Goal: Transaction & Acquisition: Purchase product/service

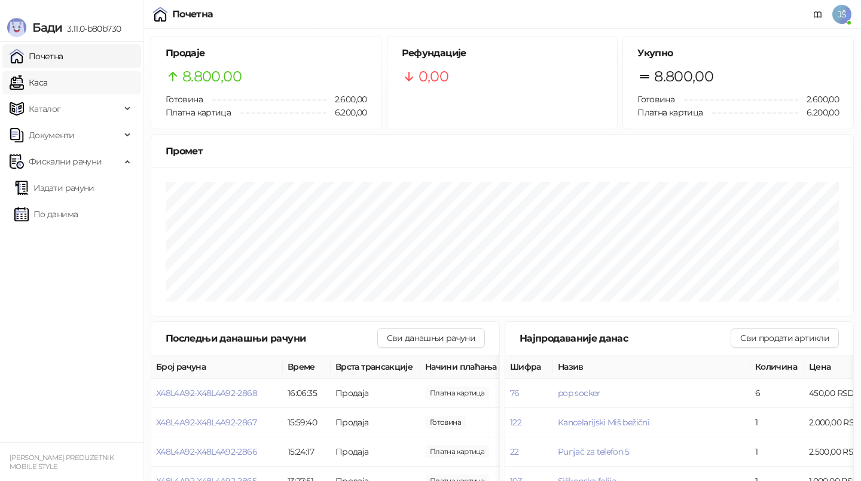
click at [47, 84] on link "Каса" at bounding box center [29, 83] width 38 height 24
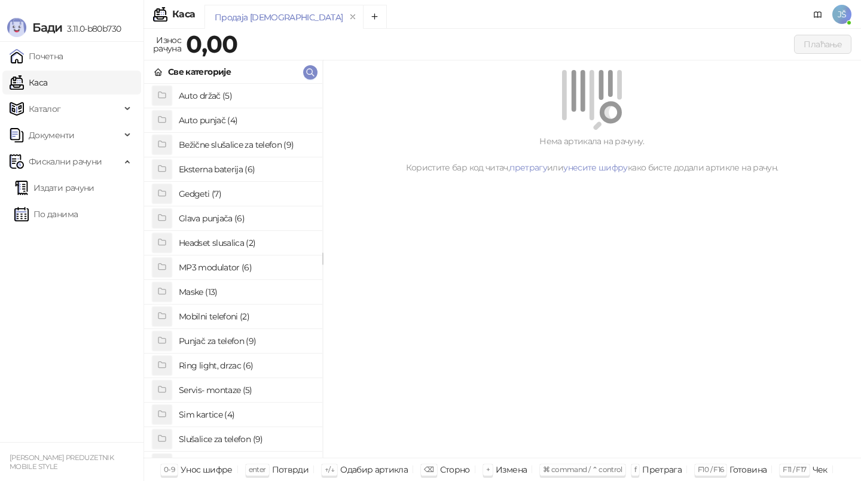
click at [225, 290] on h4 "Maske (13)" at bounding box center [246, 291] width 134 height 19
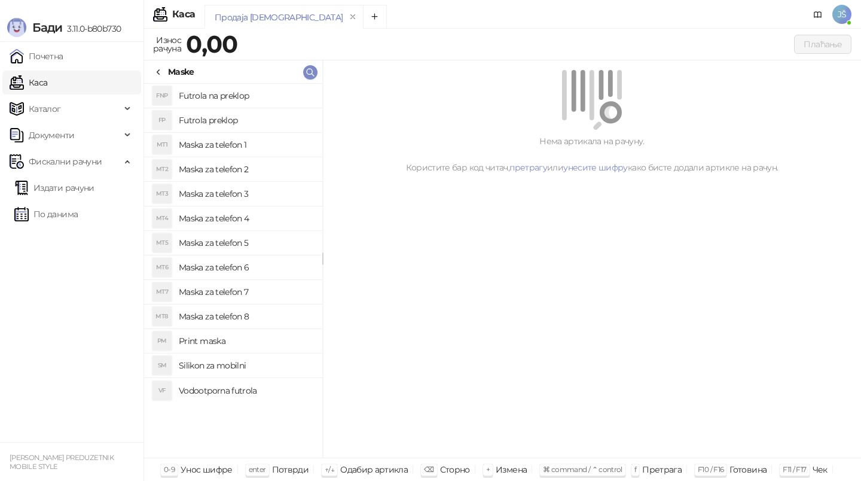
click at [255, 196] on h4 "Maska za telefon 3" at bounding box center [246, 193] width 134 height 19
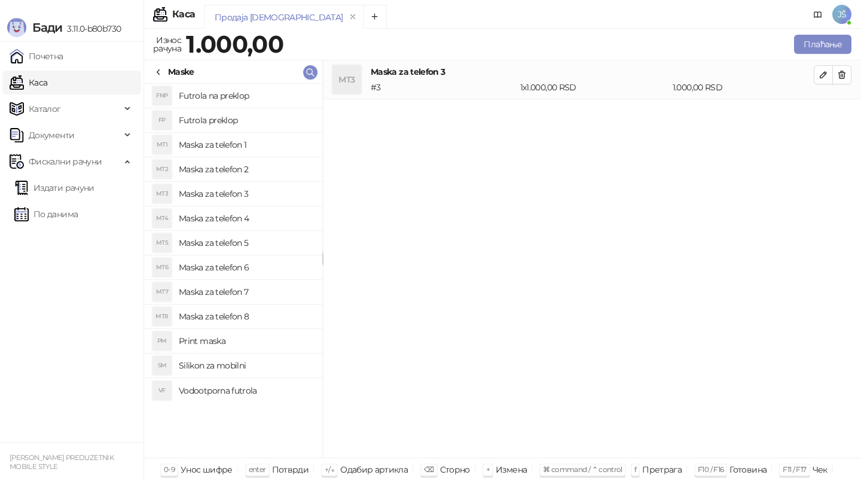
click at [257, 217] on h4 "Maska za telefon 4" at bounding box center [246, 218] width 134 height 19
click at [827, 57] on div "Износ рачуна 2.200,00 Плаћање" at bounding box center [503, 46] width 718 height 28
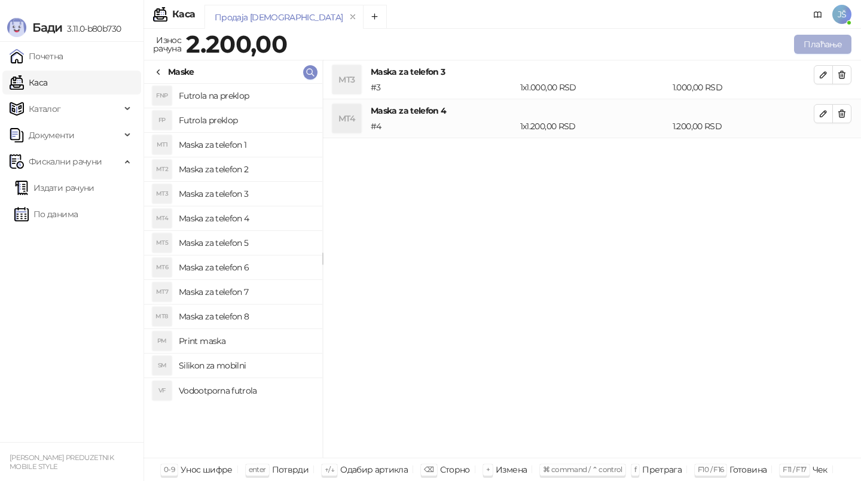
click at [825, 51] on button "Плаћање" at bounding box center [822, 44] width 57 height 19
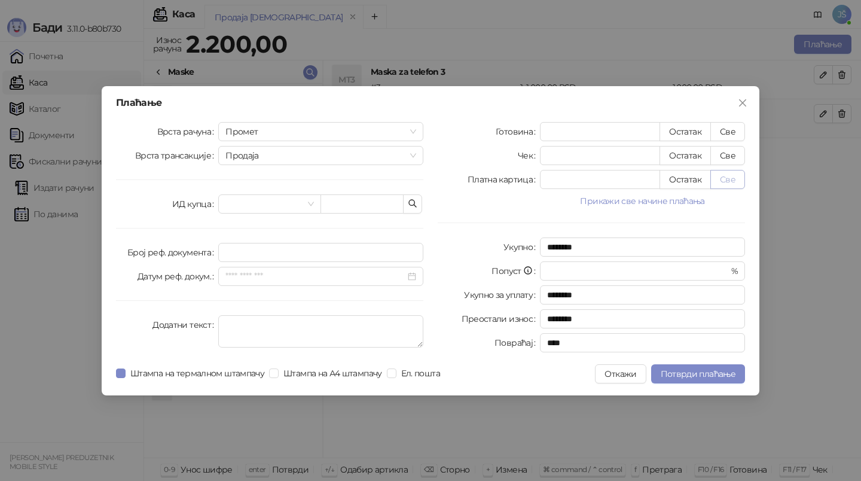
click at [743, 176] on button "Све" at bounding box center [727, 179] width 35 height 19
type input "****"
click at [682, 380] on button "Потврди плаћање" at bounding box center [698, 373] width 94 height 19
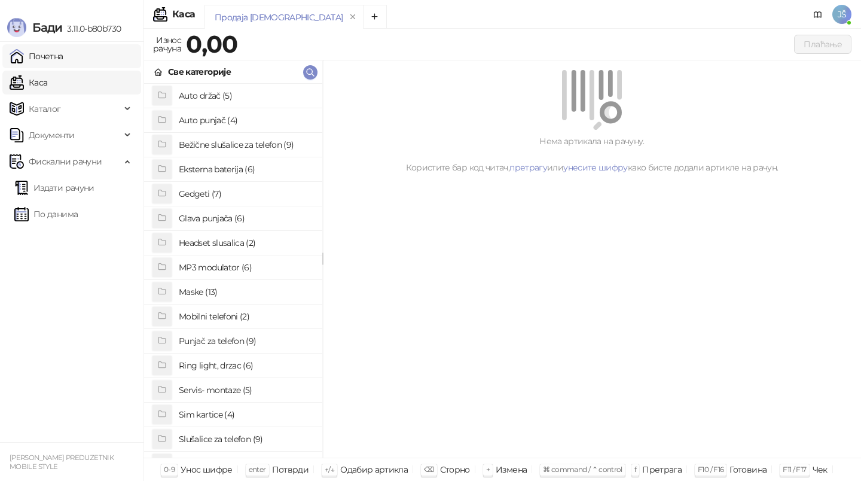
click at [63, 62] on link "Почетна" at bounding box center [37, 56] width 54 height 24
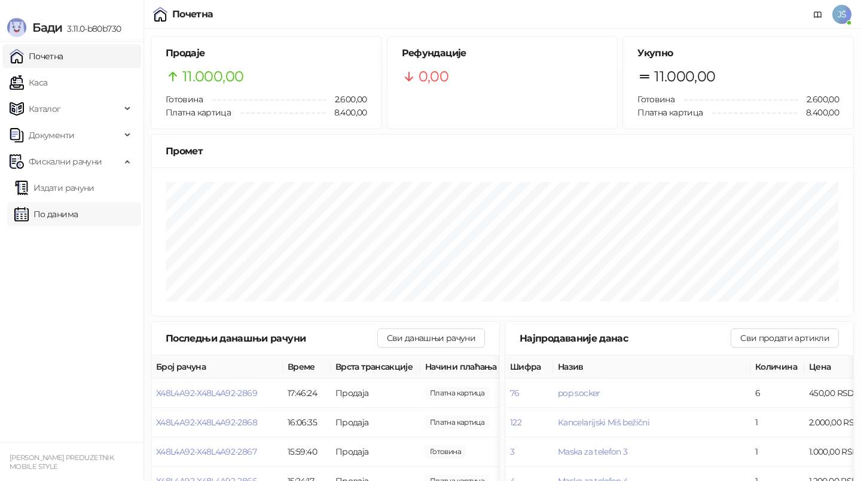
click at [37, 215] on link "По данима" at bounding box center [45, 214] width 63 height 24
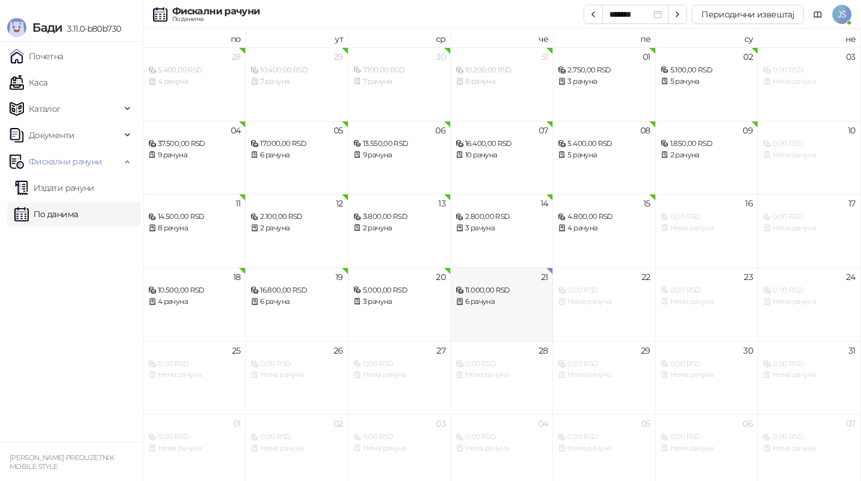
click at [513, 309] on div "21 11.000,00 RSD 6 рачуна" at bounding box center [502, 304] width 102 height 74
